Goal: Navigation & Orientation: Go to known website

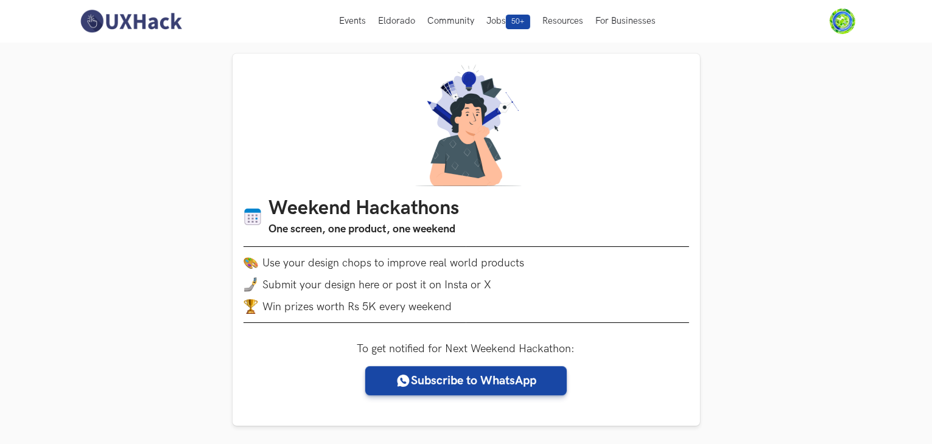
click at [127, 27] on img at bounding box center [131, 22] width 108 height 26
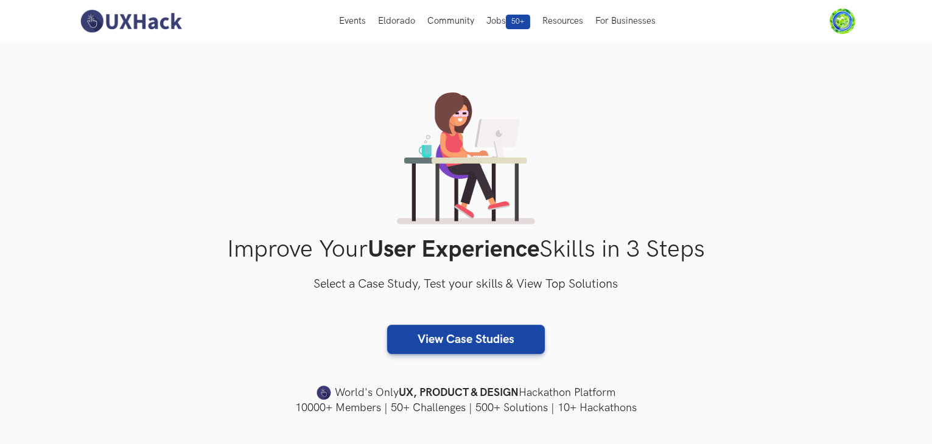
click at [696, 223] on div "Improve Your User Experience Skills in 3 Steps Select a Case Study, Test your s…" at bounding box center [466, 254] width 779 height 323
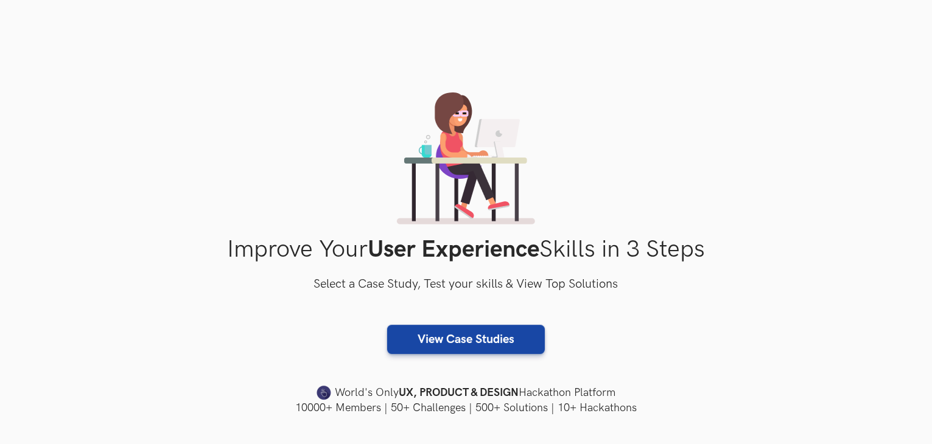
scroll to position [328, 0]
